Goal: Navigation & Orientation: Find specific page/section

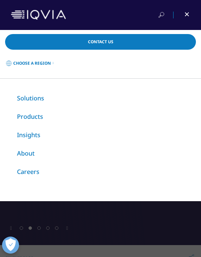
drag, startPoint x: 0, startPoint y: 0, endPoint x: 187, endPoint y: 15, distance: 187.2
click at [187, 15] on div at bounding box center [182, 15] width 15 height 7
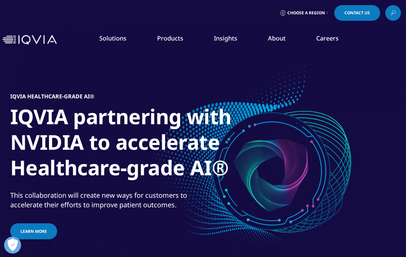
click at [326, 43] on li "Careers IQVIA Careers Overview Our Company Culture Benefits Life at IQVIA Blog …" at bounding box center [327, 45] width 53 height 22
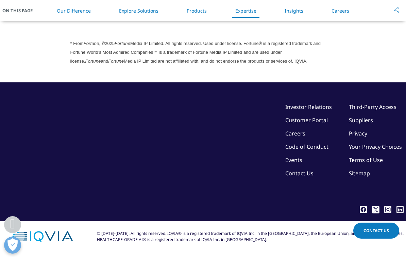
scroll to position [1881, 0]
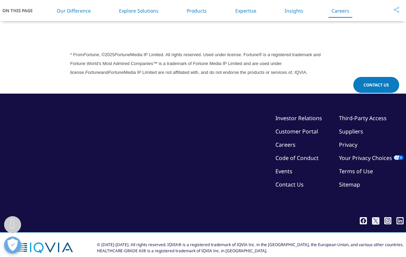
click at [284, 146] on link "Careers" at bounding box center [285, 144] width 20 height 7
